Goal: Information Seeking & Learning: Learn about a topic

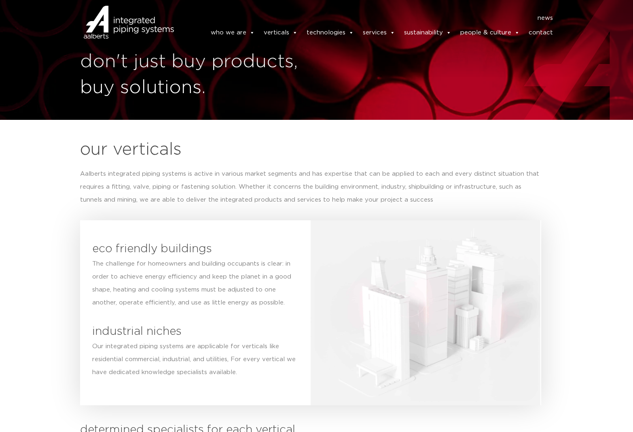
scroll to position [13, 0]
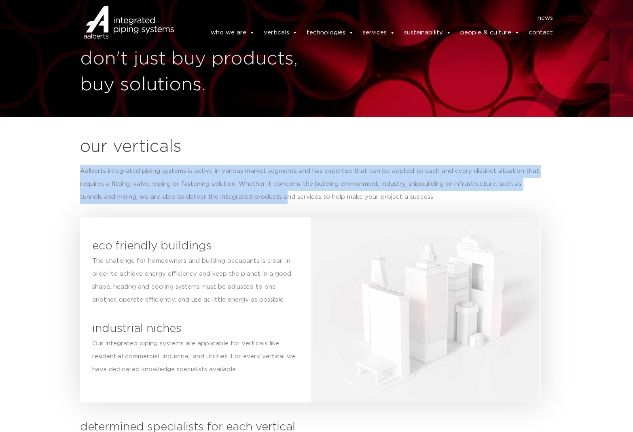
drag, startPoint x: 80, startPoint y: 168, endPoint x: 281, endPoint y: 191, distance: 202.5
click at [282, 193] on p "Aalberts integrated piping systems is active in various market segments and has…" at bounding box center [311, 184] width 462 height 39
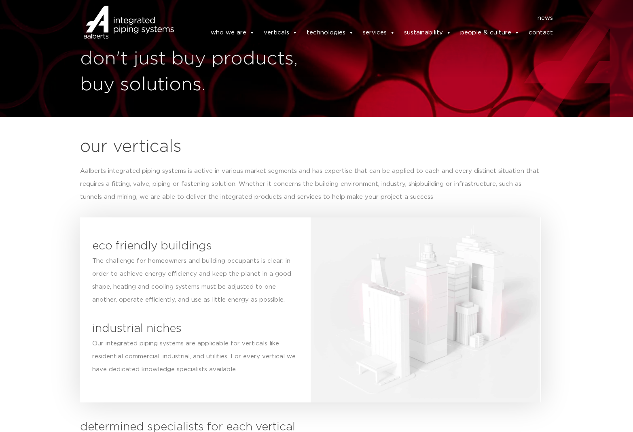
click at [329, 200] on p "Aalberts integrated piping systems is active in various market segments and has…" at bounding box center [311, 184] width 462 height 39
click at [489, 194] on p "Aalberts integrated piping systems is active in various market segments and has…" at bounding box center [311, 184] width 462 height 39
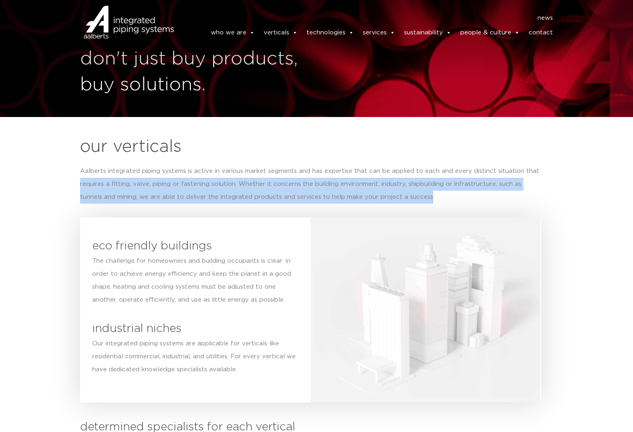
drag, startPoint x: 489, startPoint y: 194, endPoint x: 61, endPoint y: 184, distance: 428.0
click at [61, 184] on section "our verticals Aalberts integrated piping systems is active in various market se…" at bounding box center [316, 311] width 633 height 388
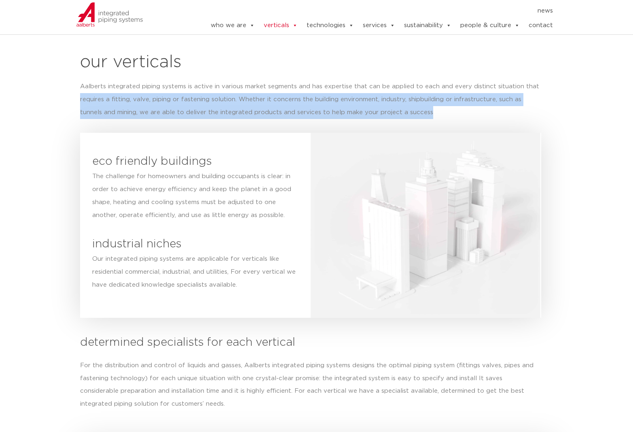
scroll to position [100, 0]
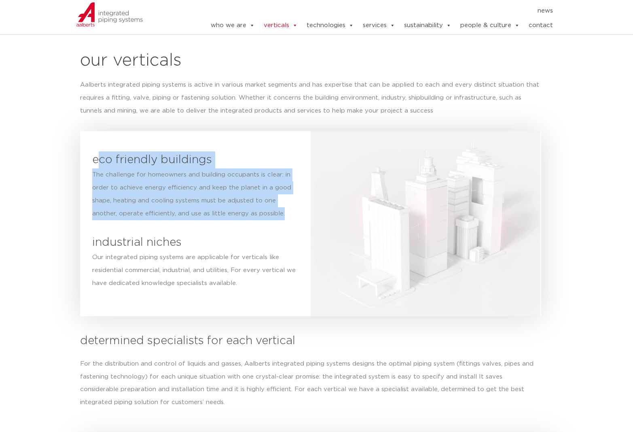
drag, startPoint x: 99, startPoint y: 155, endPoint x: 151, endPoint y: 225, distance: 87.3
click at [151, 225] on div "eco friendly buildings The challenge for homeowners and building occupants is c…" at bounding box center [195, 223] width 231 height 185
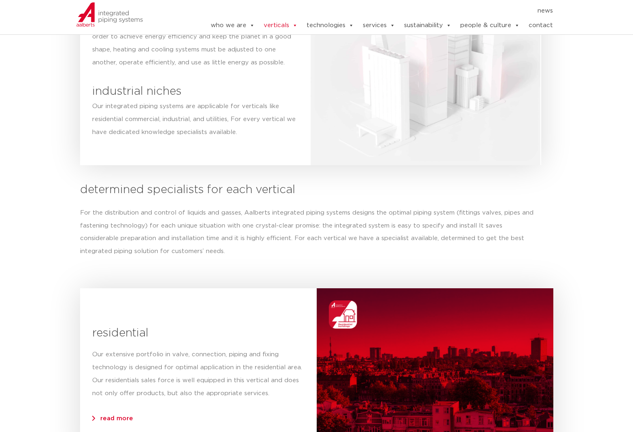
scroll to position [251, 0]
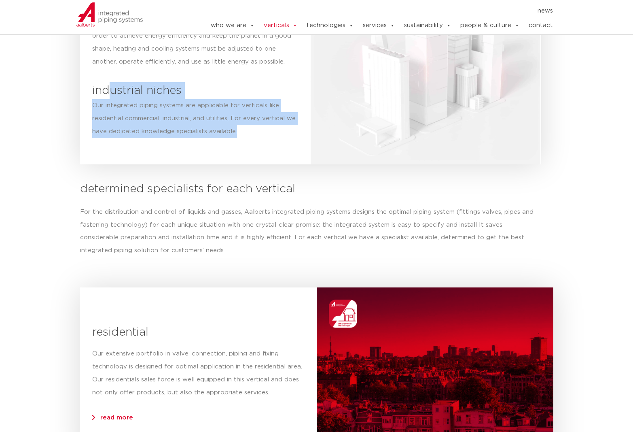
drag, startPoint x: 108, startPoint y: 87, endPoint x: 213, endPoint y: 130, distance: 112.5
click at [213, 132] on div "eco friendly buildings The challenge for homeowners and building occupants is c…" at bounding box center [195, 71] width 231 height 185
click at [213, 130] on p "Our integrated piping systems are applicable for verticals like residential com…" at bounding box center [195, 118] width 206 height 39
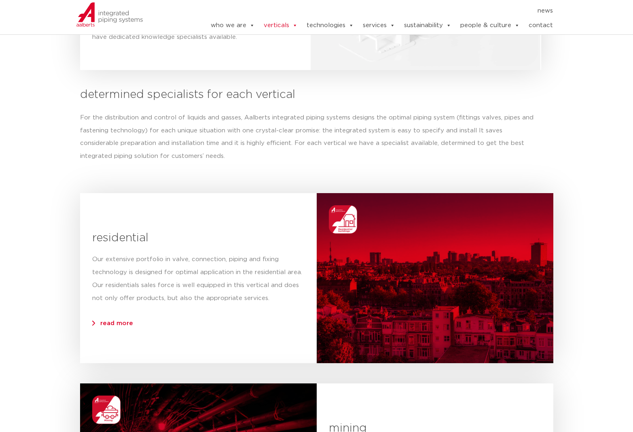
scroll to position [350, 0]
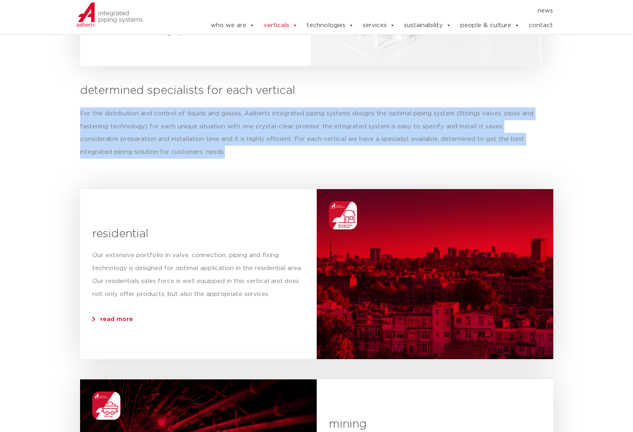
drag, startPoint x: 168, startPoint y: 100, endPoint x: 176, endPoint y: 137, distance: 38.2
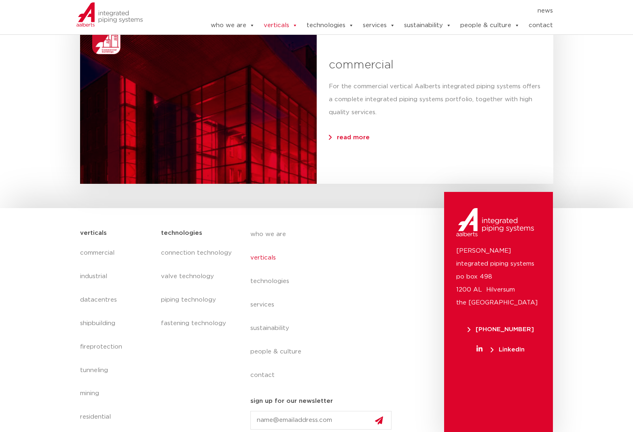
scroll to position [1856, 0]
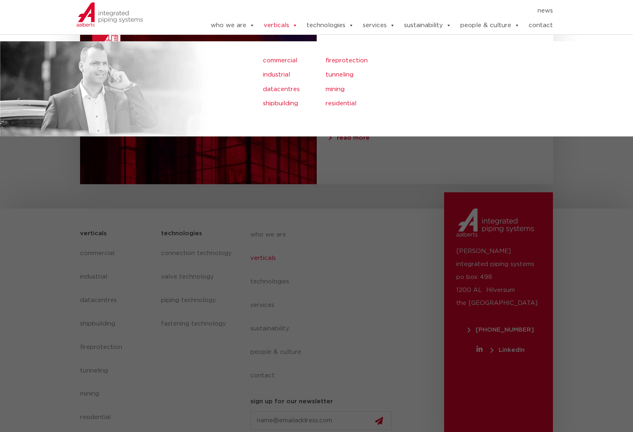
click at [338, 103] on link "residential" at bounding box center [414, 103] width 176 height 11
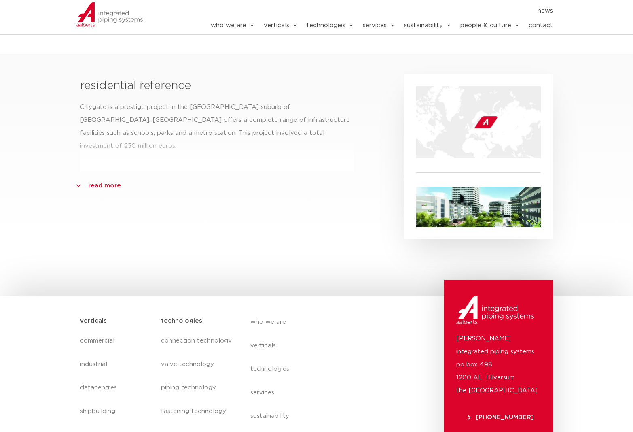
scroll to position [229, 0]
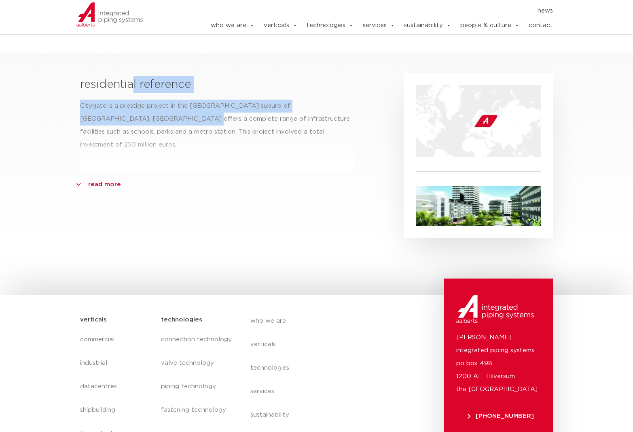
drag, startPoint x: 130, startPoint y: 99, endPoint x: 132, endPoint y: 129, distance: 30.0
click at [132, 130] on div "residential reference Citygate is a prestige project in the [GEOGRAPHIC_DATA] s…" at bounding box center [217, 121] width 274 height 97
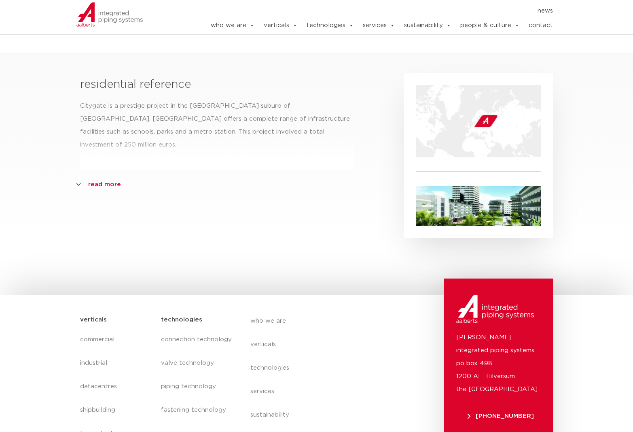
click at [132, 117] on p "Citygate is a prestige project in the Viennese suburb of Floridsdorf. Citygate …" at bounding box center [217, 126] width 274 height 52
click at [113, 138] on div "residential reference Citygate is a prestige project in the Viennese suburb of …" at bounding box center [217, 121] width 274 height 97
click at [107, 178] on link "read more" at bounding box center [104, 184] width 33 height 13
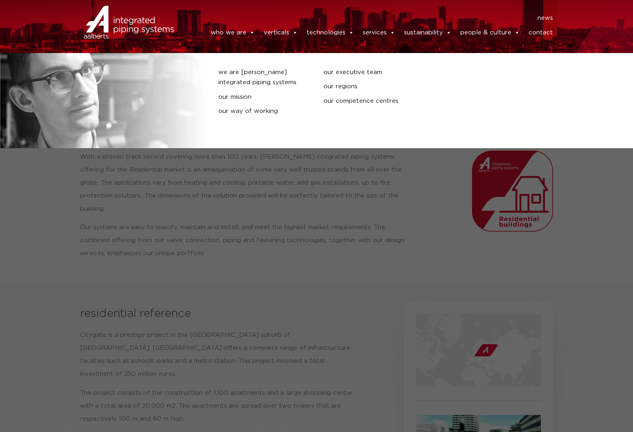
scroll to position [0, 0]
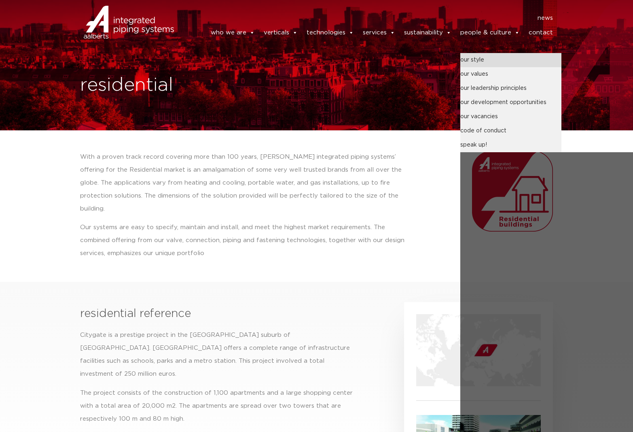
click at [484, 55] on link "our style" at bounding box center [511, 60] width 101 height 14
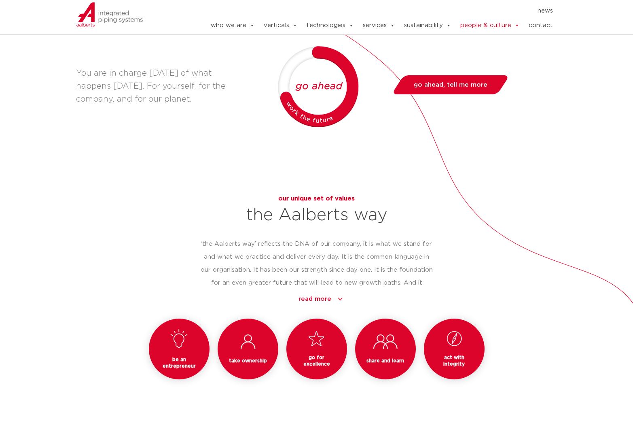
scroll to position [587, 0]
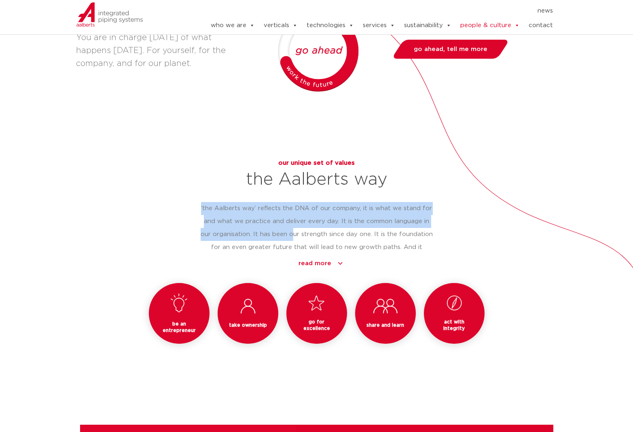
drag, startPoint x: 198, startPoint y: 200, endPoint x: 294, endPoint y: 224, distance: 99.7
click at [294, 224] on div "our unique set of values the Aalberts way ‘the Aalberts way’ reflects the DNA o…" at bounding box center [317, 263] width 482 height 212
click at [294, 224] on p "‘the Aalberts way’ reflects the DNA of our company, it is what we stand for and…" at bounding box center [317, 241] width 232 height 78
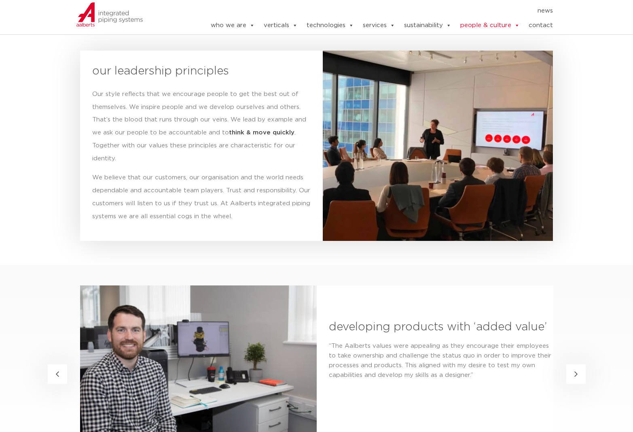
scroll to position [1196, 0]
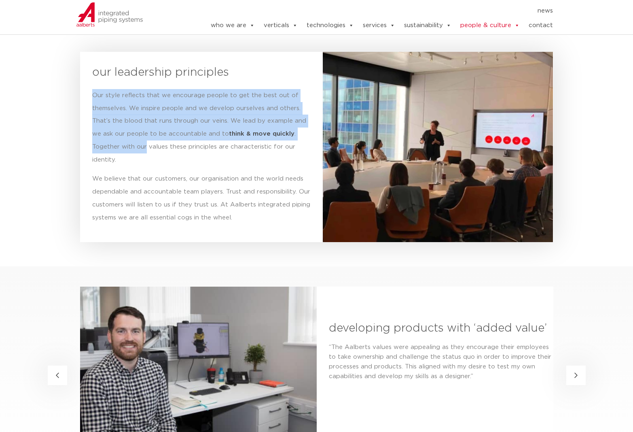
drag, startPoint x: 102, startPoint y: 80, endPoint x: 146, endPoint y: 139, distance: 73.2
click at [146, 139] on div "our leadership principles Our style reflects that we encourage people to get th…" at bounding box center [201, 147] width 243 height 190
click at [146, 139] on p "Our style reflects that we encourage people to get the best out of themselves. …" at bounding box center [201, 128] width 219 height 78
drag, startPoint x: 148, startPoint y: 149, endPoint x: 96, endPoint y: 90, distance: 78.3
click at [96, 90] on p "Our style reflects that we encourage people to get the best out of themselves. …" at bounding box center [201, 128] width 219 height 78
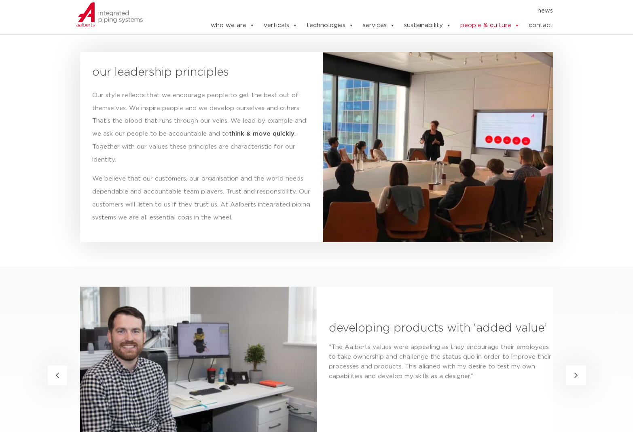
click at [131, 145] on p "Our style reflects that we encourage people to get the best out of themselves. …" at bounding box center [201, 128] width 219 height 78
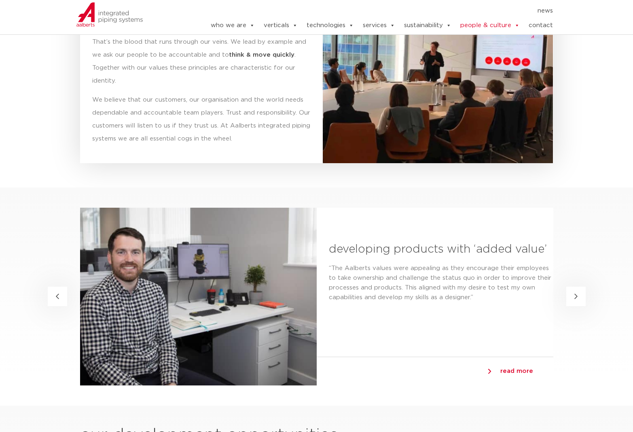
scroll to position [1279, 0]
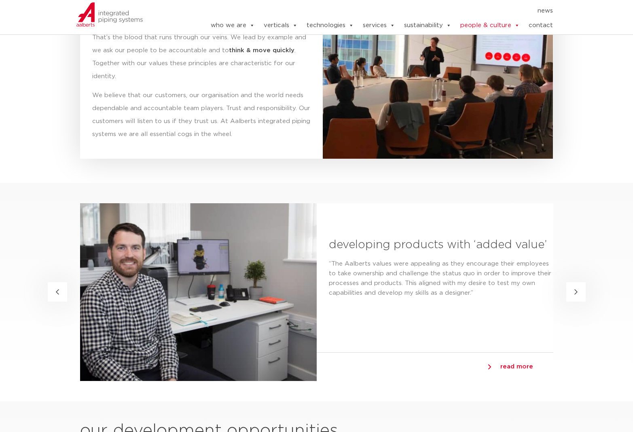
drag, startPoint x: 100, startPoint y: 89, endPoint x: 264, endPoint y: 133, distance: 168.9
click at [264, 134] on p "We believe that our customers, our organisation and the world needs dependable …" at bounding box center [201, 115] width 219 height 52
click at [264, 133] on p "We believe that our customers, our organisation and the world needs dependable …" at bounding box center [201, 115] width 219 height 52
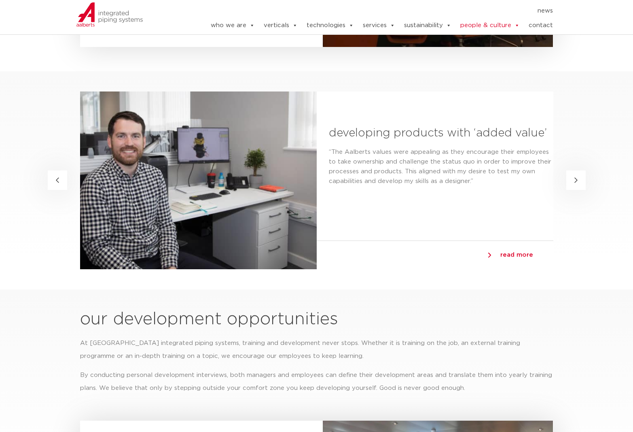
scroll to position [1394, 0]
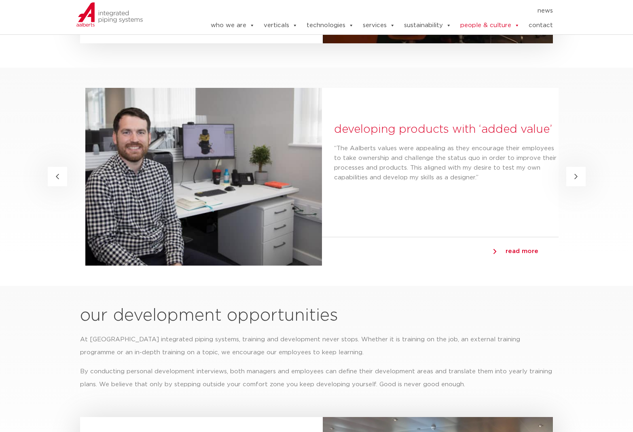
click at [356, 149] on div "developing products with ‘added value’ “The Aalberts values were appealing as t…" at bounding box center [440, 162] width 237 height 149
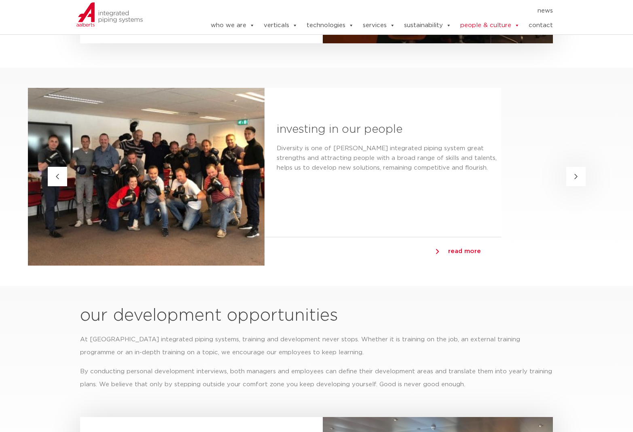
click at [174, 289] on div "people & culture Aalberts is built on entrepreneurship We believe the more spac…" at bounding box center [316, 118] width 633 height 3025
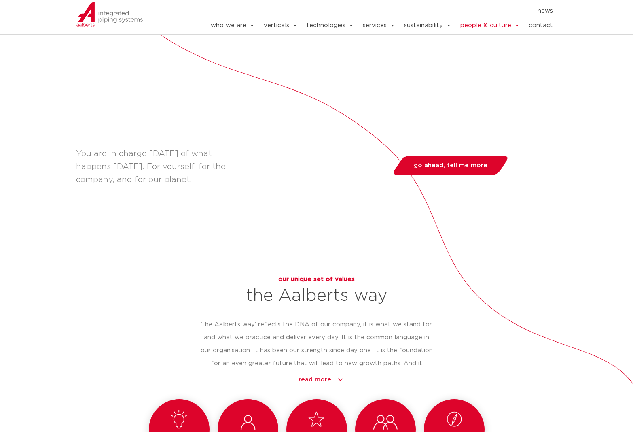
scroll to position [217, 0]
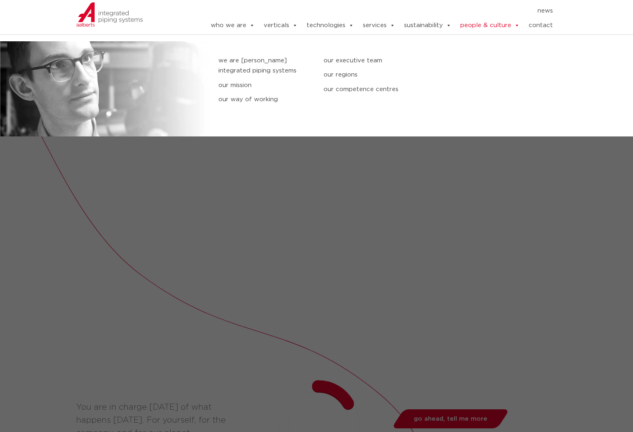
click at [219, 26] on link "who we are" at bounding box center [233, 25] width 44 height 16
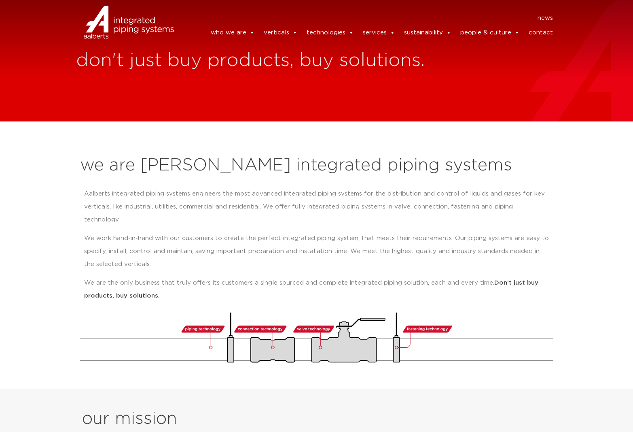
click at [144, 19] on img at bounding box center [129, 22] width 90 height 36
